Goal: Task Accomplishment & Management: Manage account settings

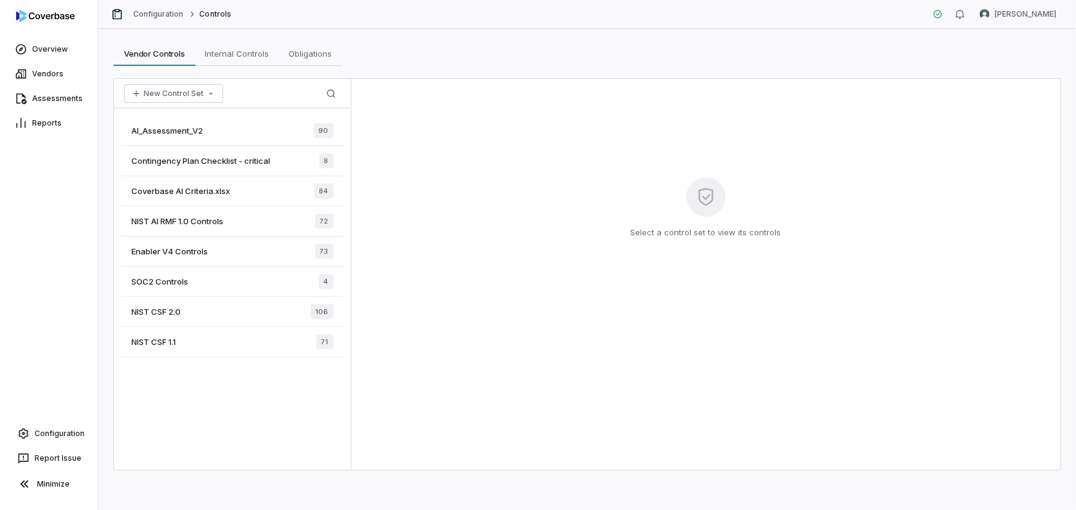
click at [171, 252] on span "Enabler V4 Controls" at bounding box center [169, 251] width 76 height 11
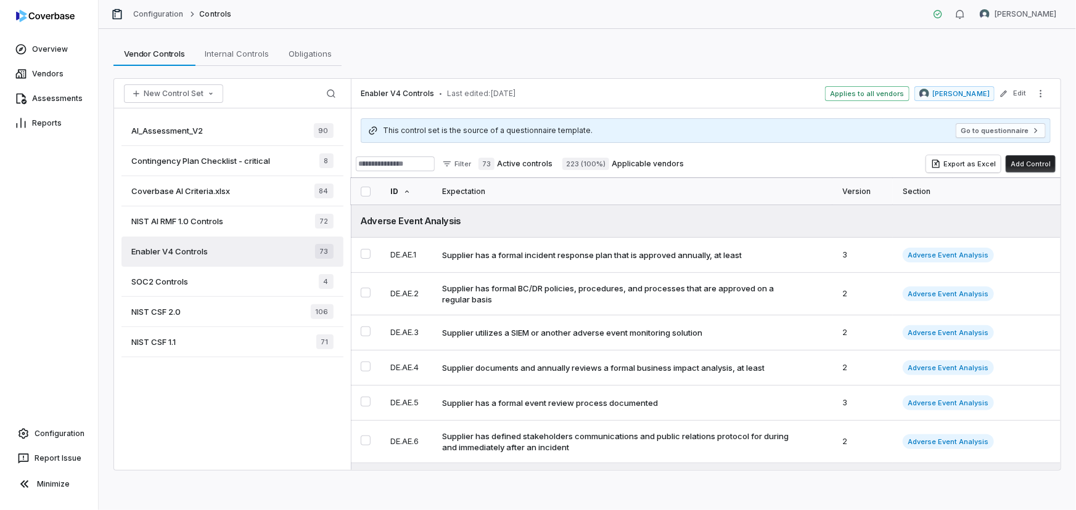
click at [475, 44] on div "Vendor Controls Vendor Controls Internal Controls Internal Controls Obligations…" at bounding box center [587, 53] width 948 height 25
click at [411, 165] on input at bounding box center [395, 164] width 79 height 15
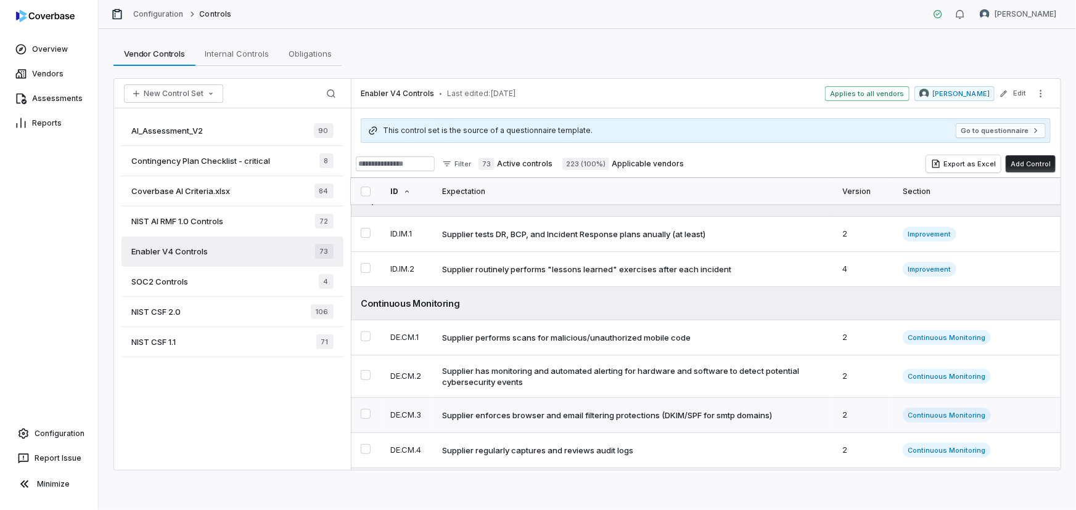
scroll to position [336, 0]
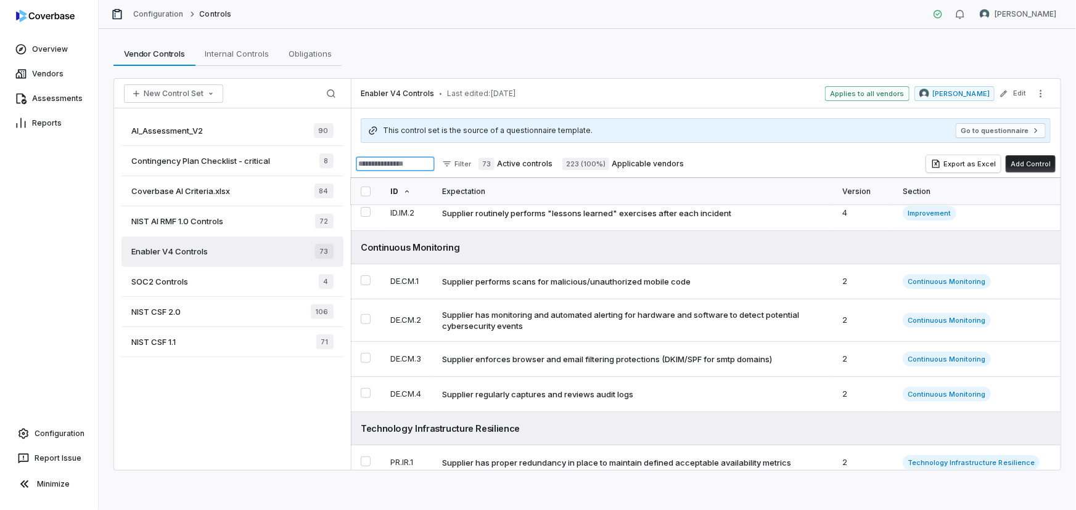
click at [431, 161] on input at bounding box center [395, 164] width 79 height 15
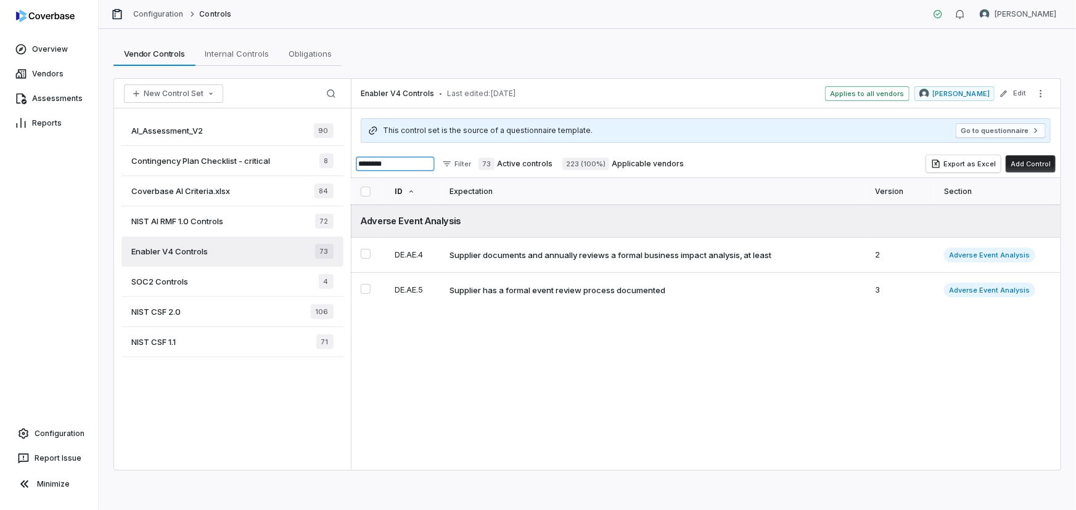
drag, startPoint x: 411, startPoint y: 164, endPoint x: 346, endPoint y: 158, distance: 65.0
click at [346, 161] on div "New Control Set Search AI_Assessment_V2 90 Contingency Plan Checklist - critica…" at bounding box center [587, 274] width 946 height 391
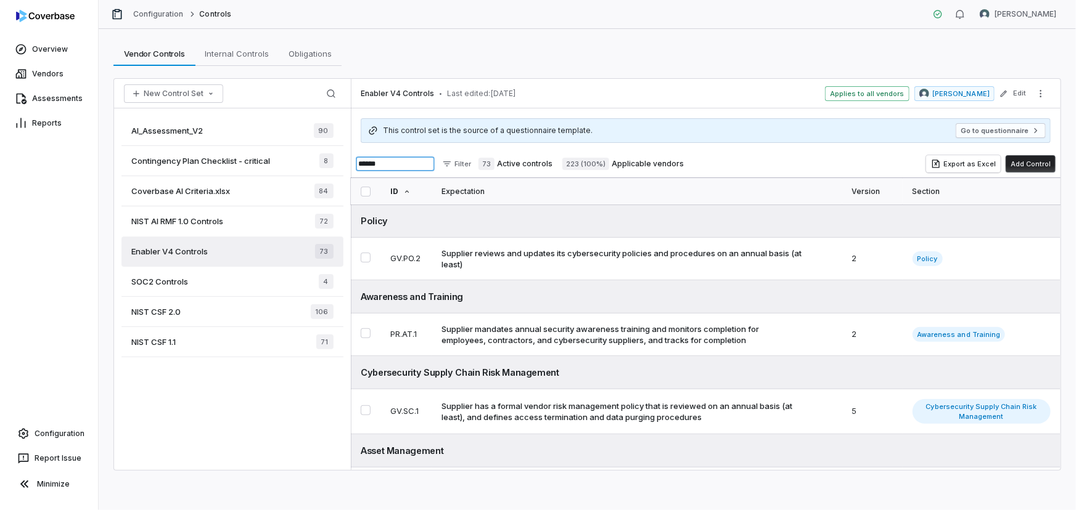
type input "******"
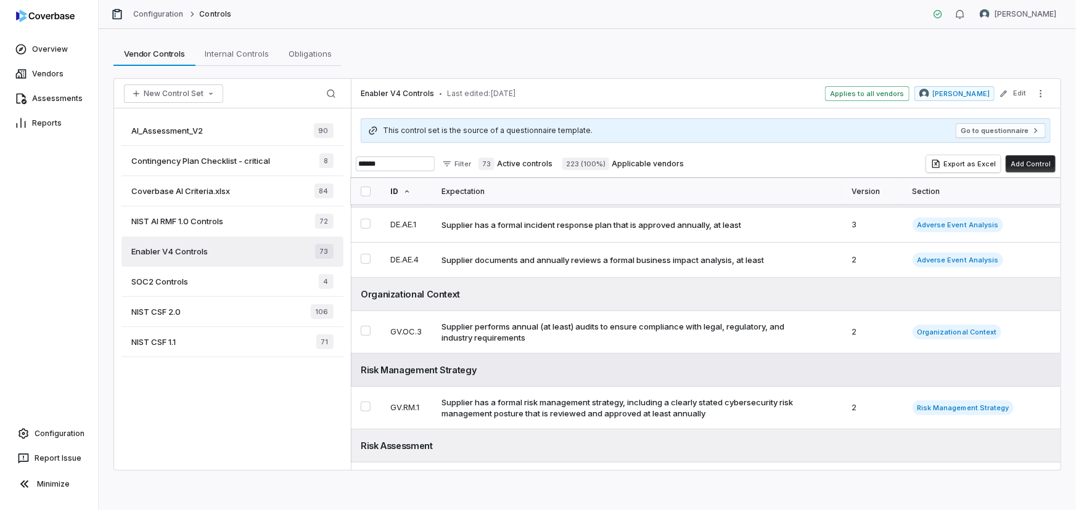
scroll to position [112, 0]
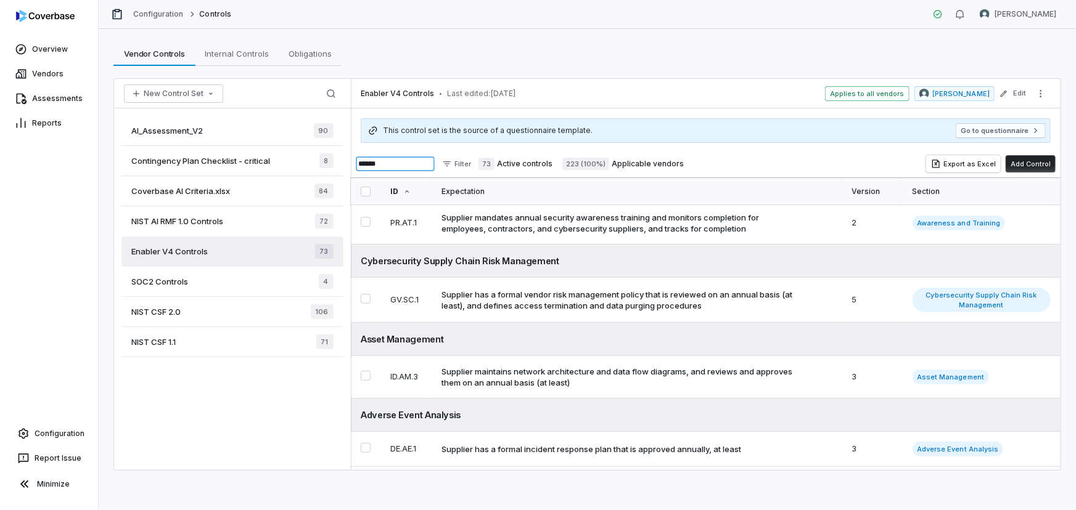
drag, startPoint x: 390, startPoint y: 157, endPoint x: 445, endPoint y: 173, distance: 56.4
click at [350, 158] on div "New Control Set Search AI_Assessment_V2 90 Contingency Plan Checklist - critica…" at bounding box center [587, 274] width 946 height 391
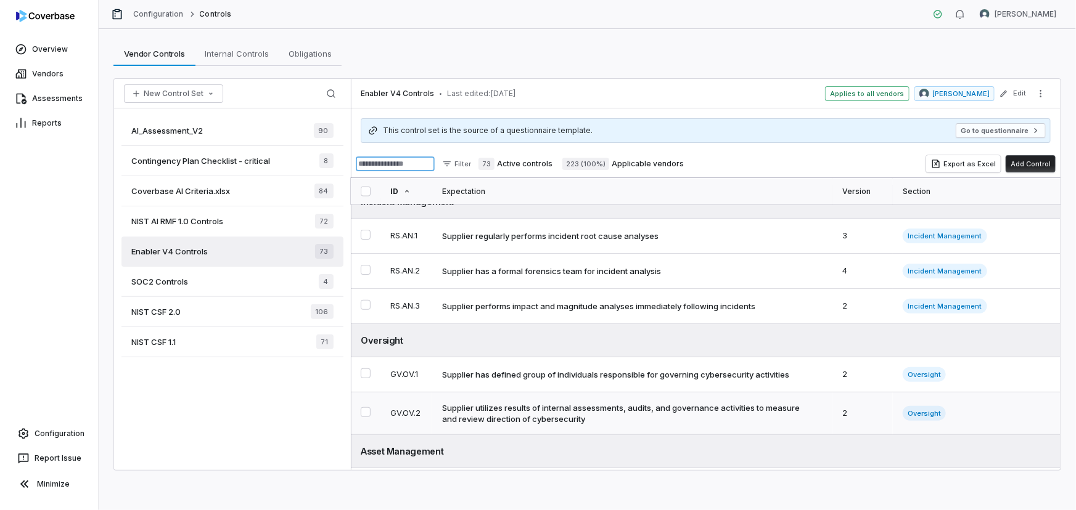
scroll to position [1121, 0]
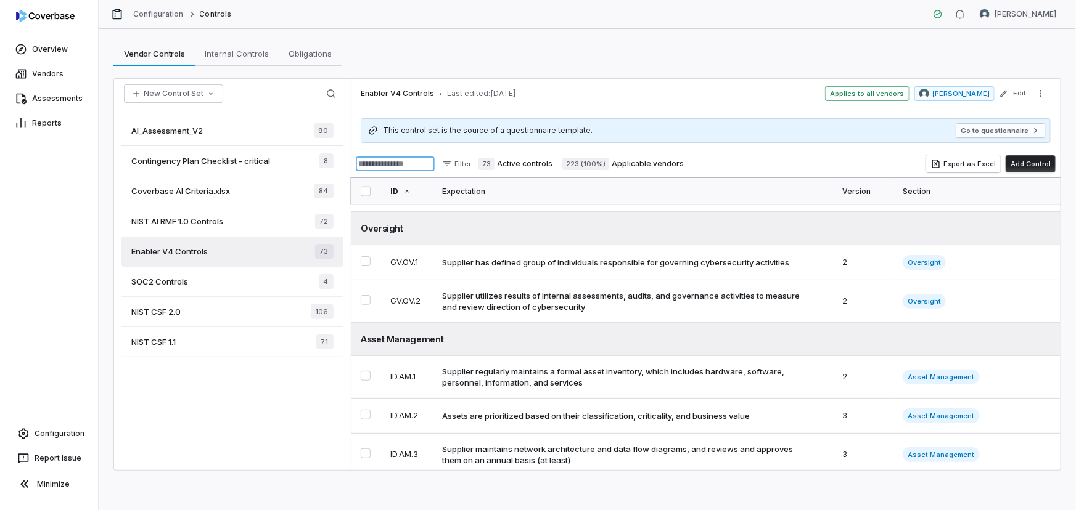
click at [413, 162] on input at bounding box center [395, 164] width 79 height 15
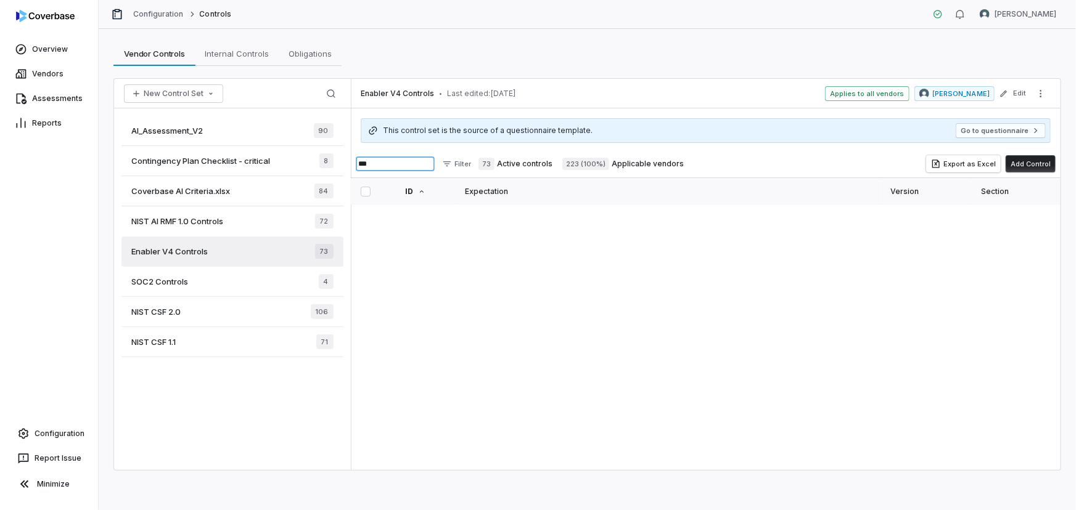
type input "**"
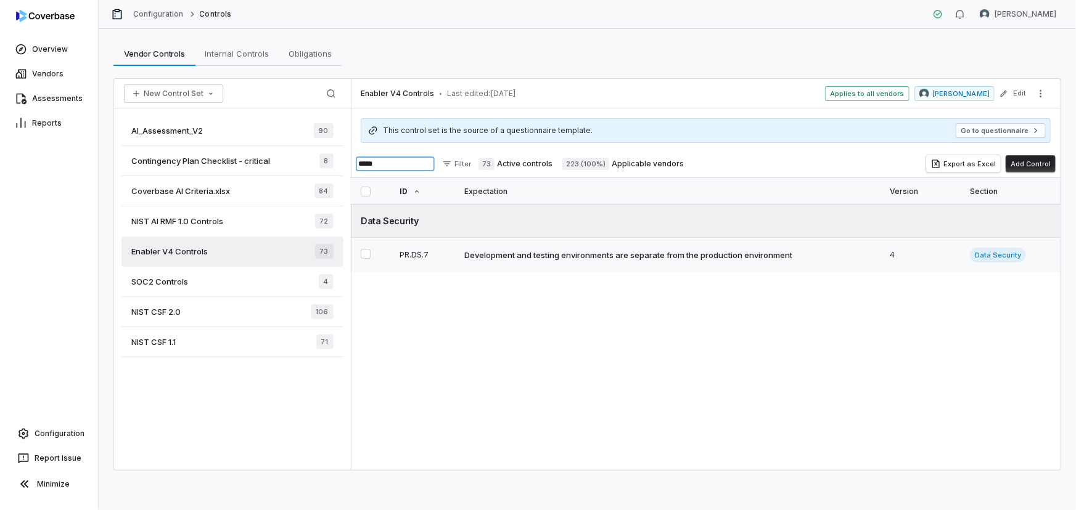
type input "*****"
click at [531, 240] on td "Development and testing environments are separate from the production environme…" at bounding box center [667, 255] width 426 height 35
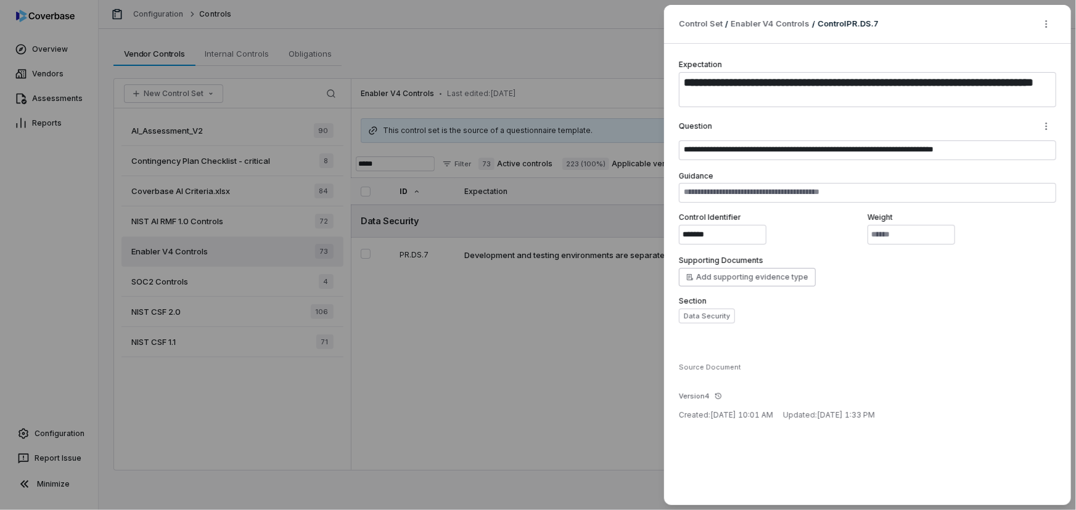
type textarea "*"
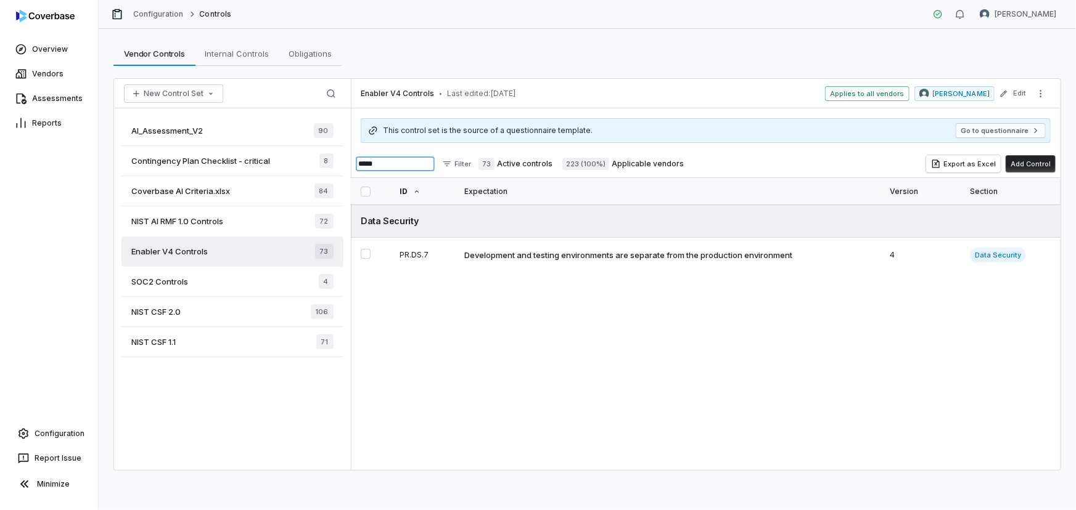
drag, startPoint x: 364, startPoint y: 161, endPoint x: 314, endPoint y: 159, distance: 50.0
click at [314, 159] on div "New Control Set Search AI_Assessment_V2 90 Contingency Plan Checklist - critica…" at bounding box center [587, 274] width 946 height 391
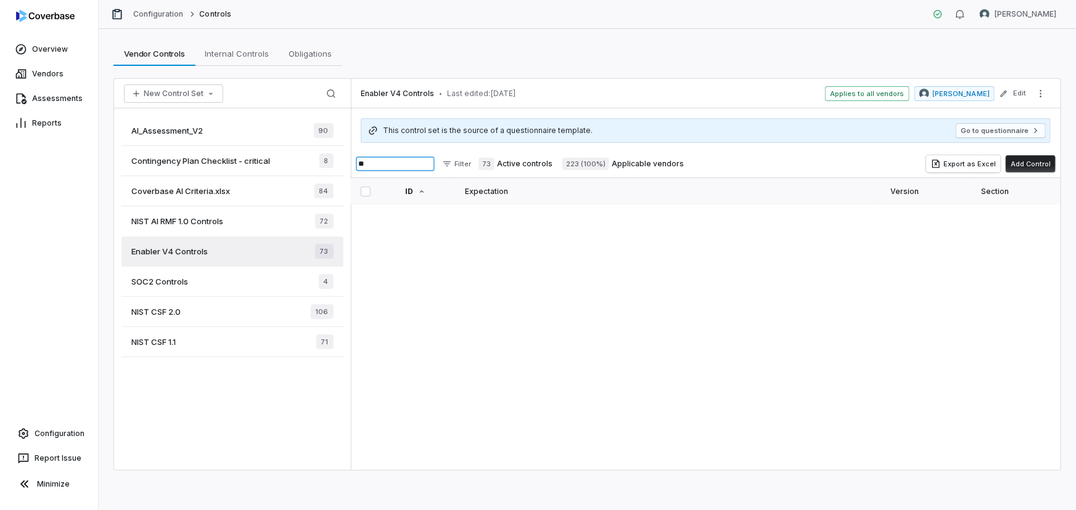
type input "*"
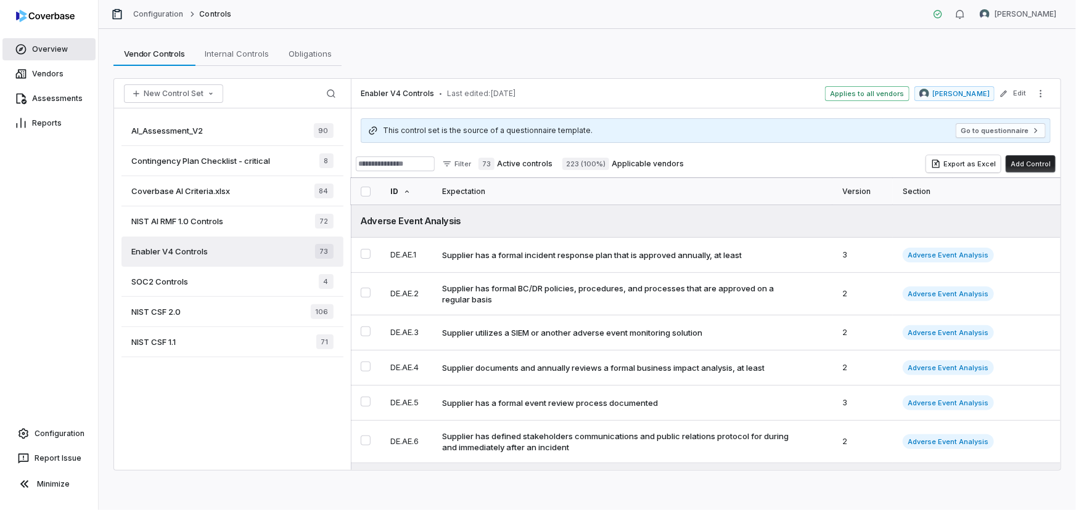
click at [46, 46] on link "Overview" at bounding box center [48, 49] width 93 height 22
